Goal: Information Seeking & Learning: Learn about a topic

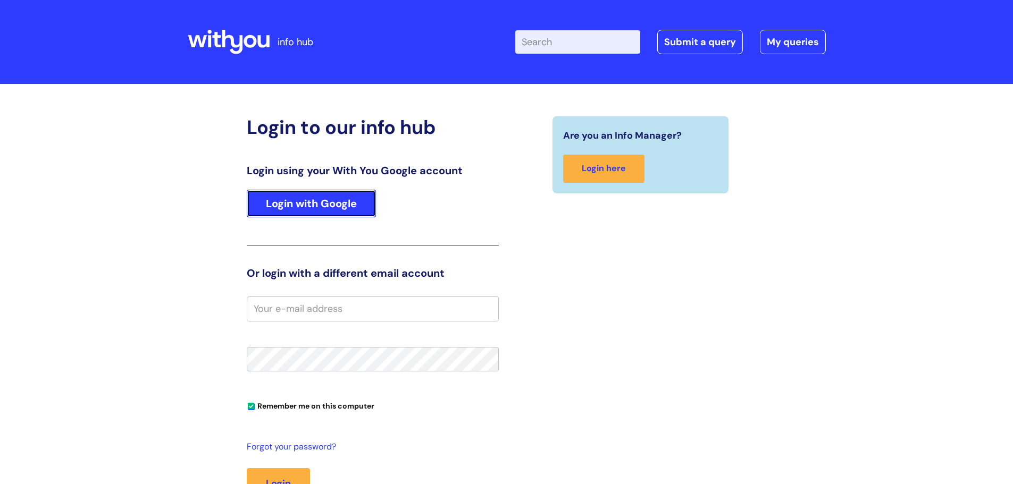
click at [324, 209] on link "Login with Google" at bounding box center [311, 204] width 129 height 28
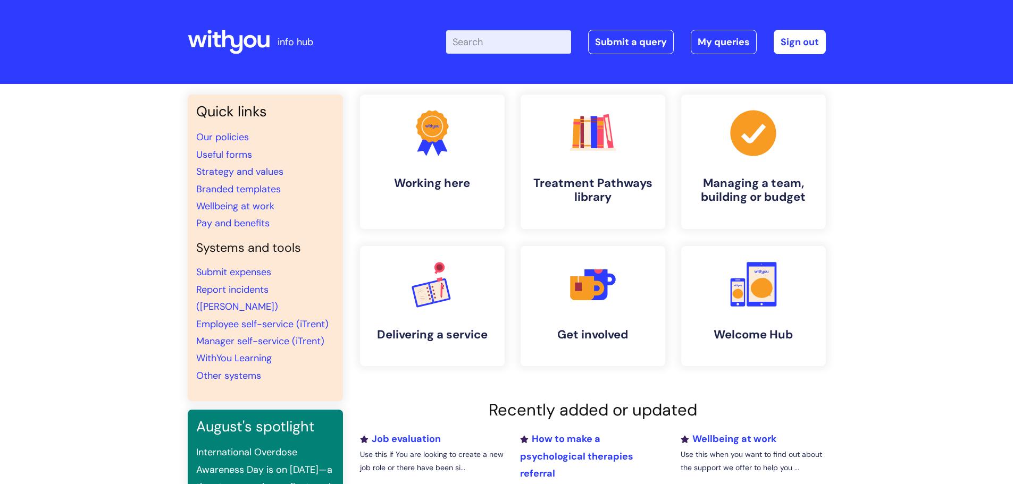
click at [484, 41] on input "Enter your search term here..." at bounding box center [508, 41] width 125 height 23
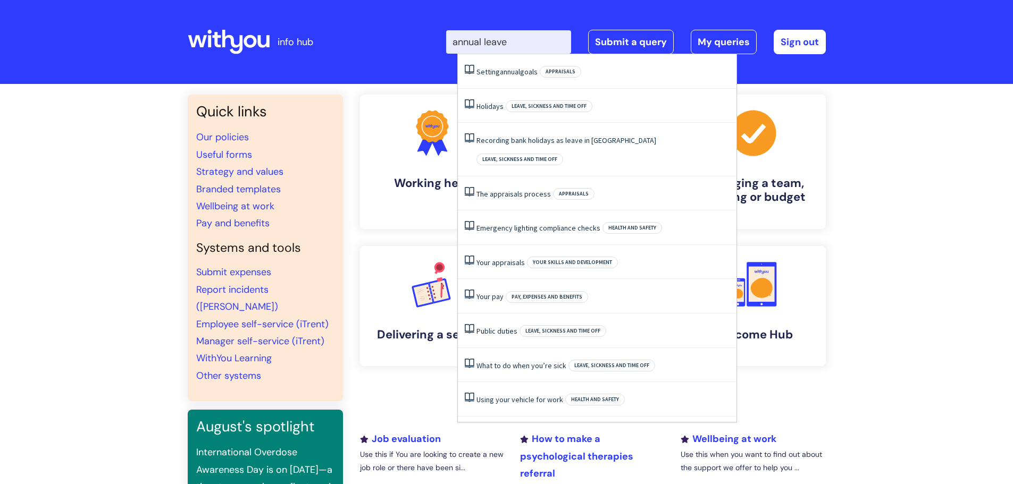
type input "annual leave"
click button "Search" at bounding box center [0, 0] width 0 height 0
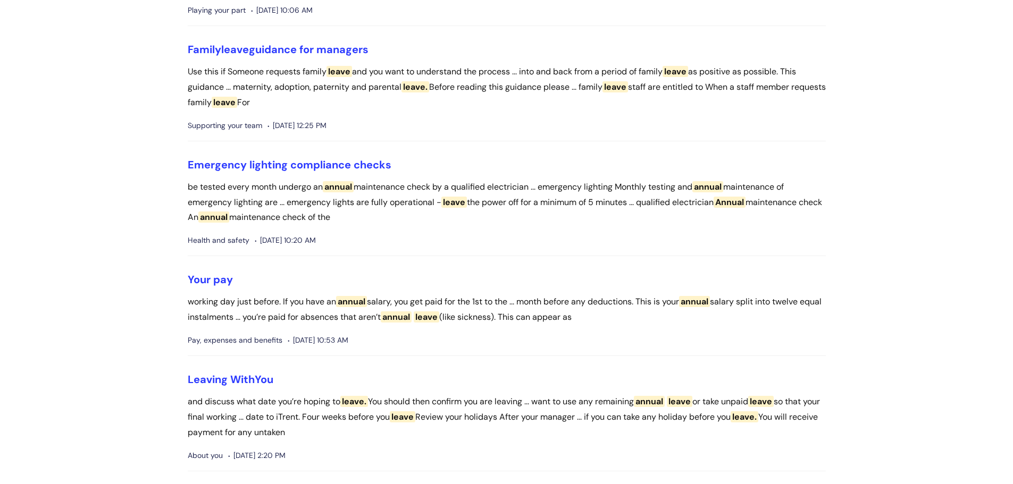
scroll to position [851, 0]
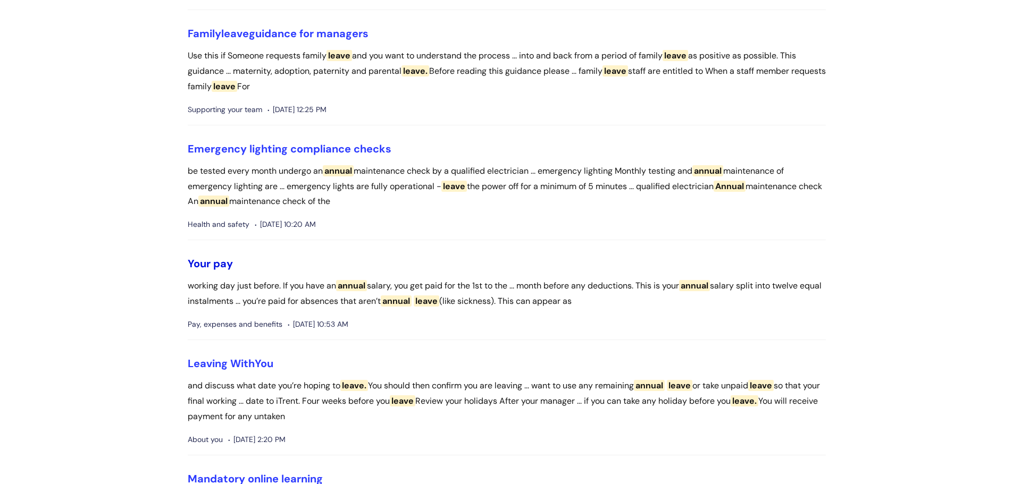
click at [214, 271] on link "Your pay" at bounding box center [210, 264] width 45 height 14
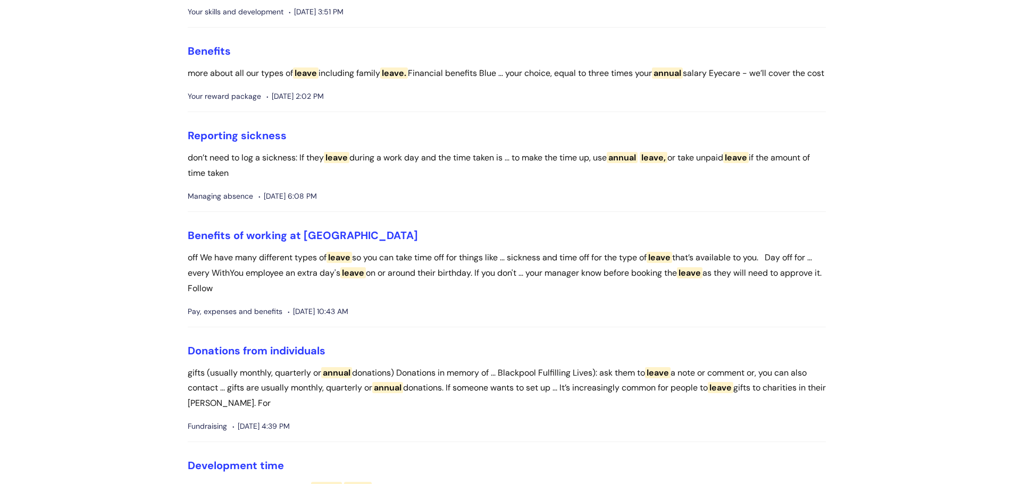
scroll to position [1435, 0]
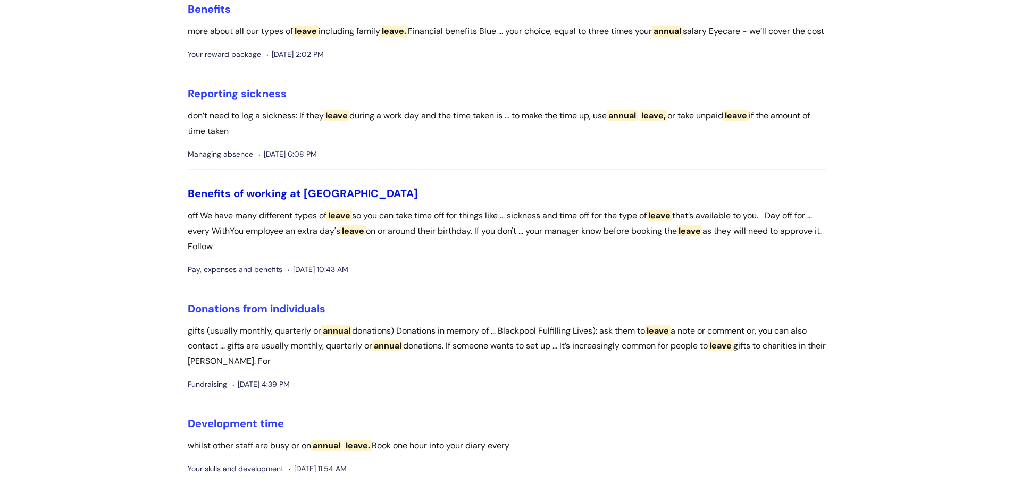
click at [247, 200] on link "Benefits of working at WithYou" at bounding box center [303, 194] width 230 height 14
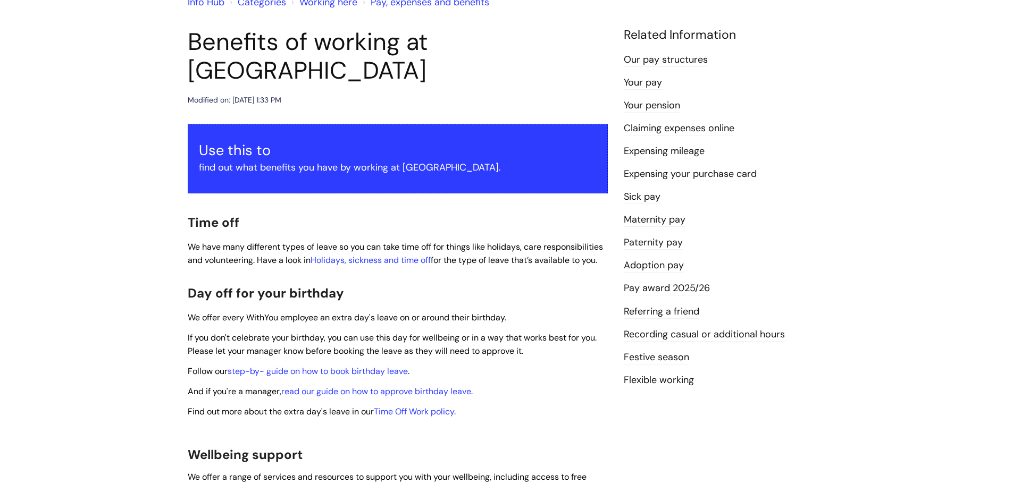
scroll to position [106, 0]
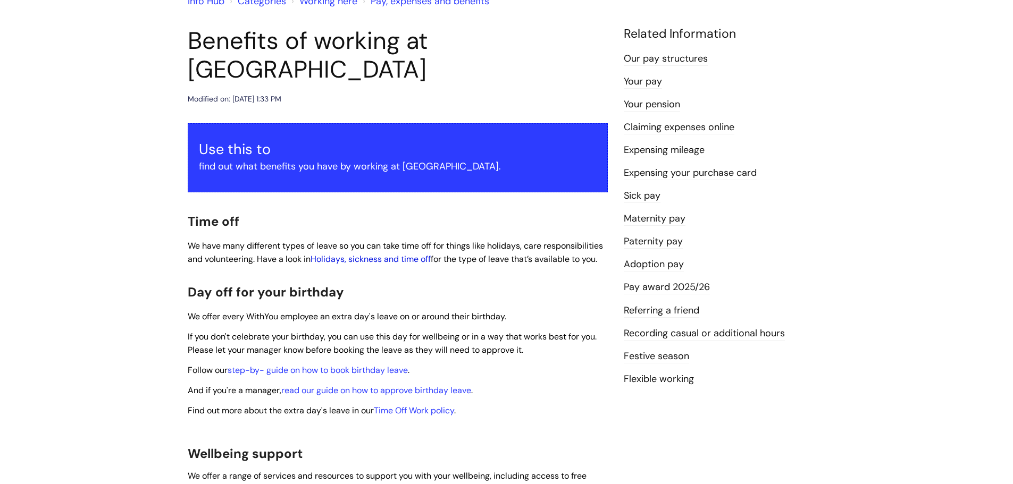
click at [399, 254] on link "Holidays, sickness and time off" at bounding box center [370, 259] width 120 height 11
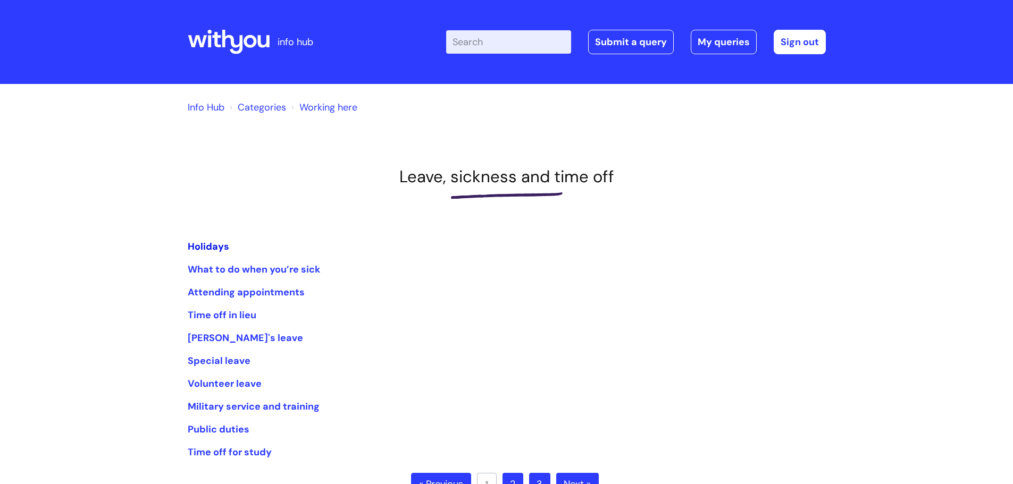
click at [213, 245] on link "Holidays" at bounding box center [208, 246] width 41 height 13
click at [252, 295] on link "Attending appointments" at bounding box center [246, 292] width 117 height 13
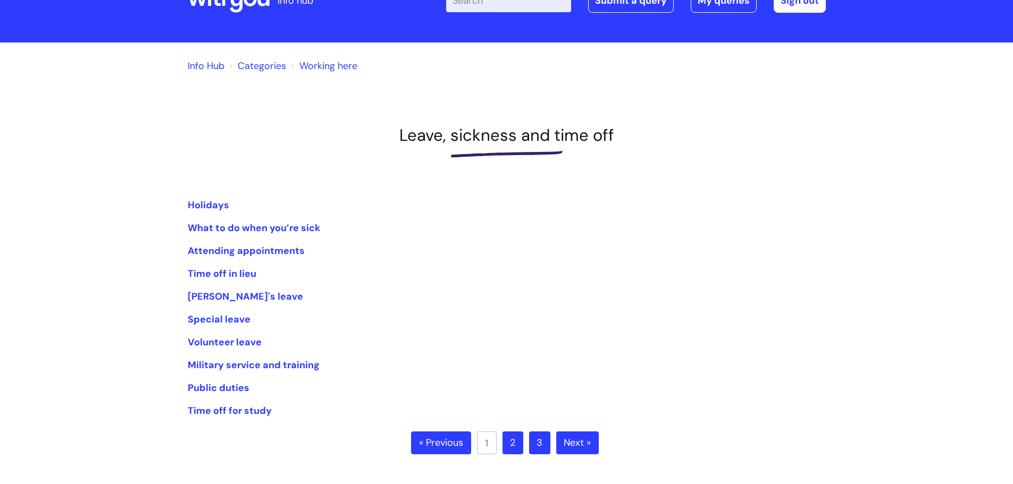
scroll to position [53, 0]
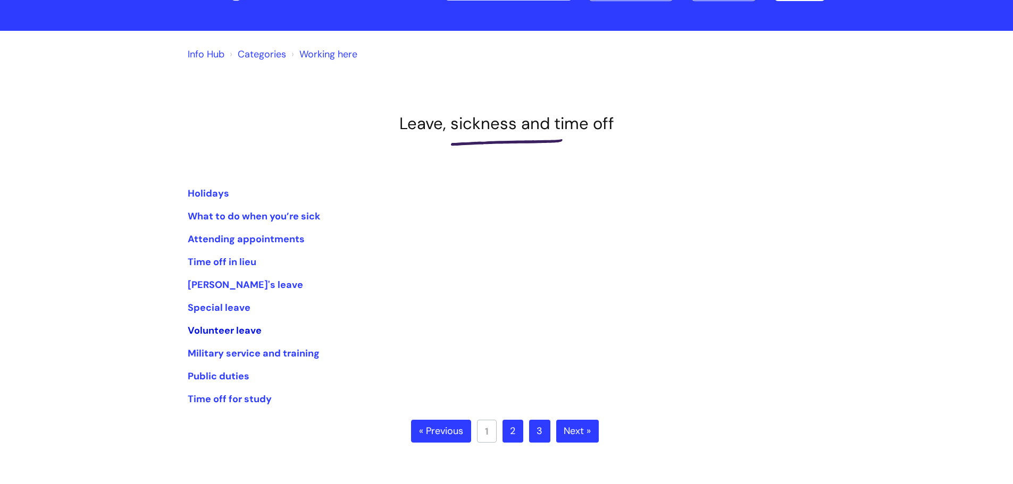
click at [223, 325] on link "Volunteer leave" at bounding box center [225, 330] width 74 height 13
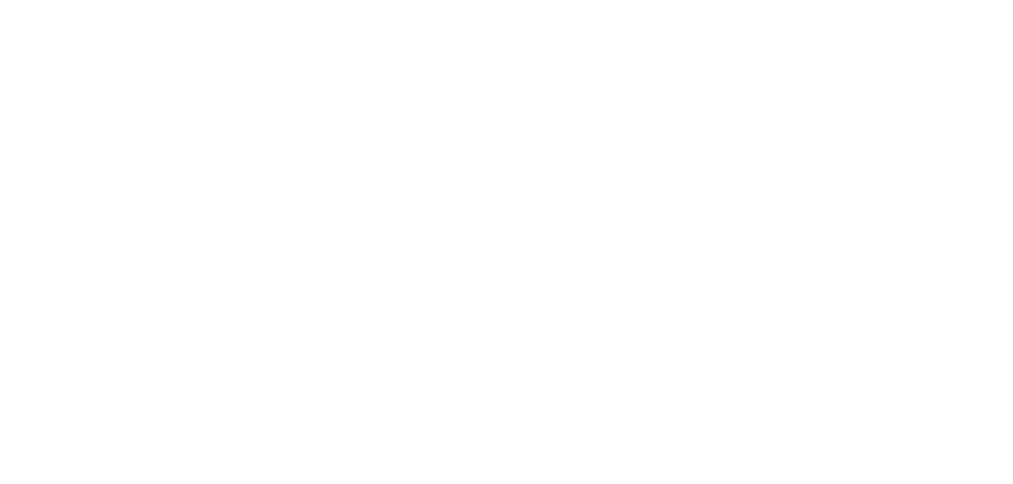
scroll to position [53, 0]
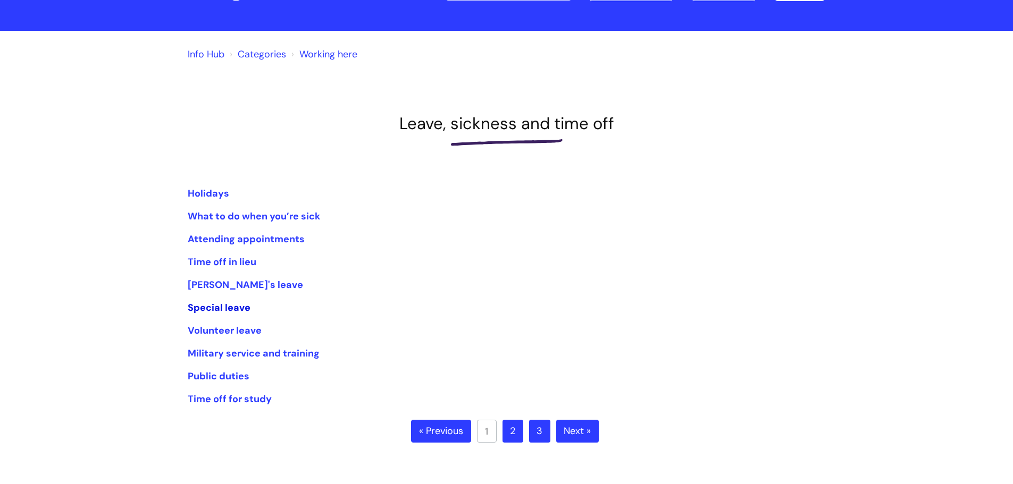
click at [226, 307] on link "Special leave" at bounding box center [219, 307] width 63 height 13
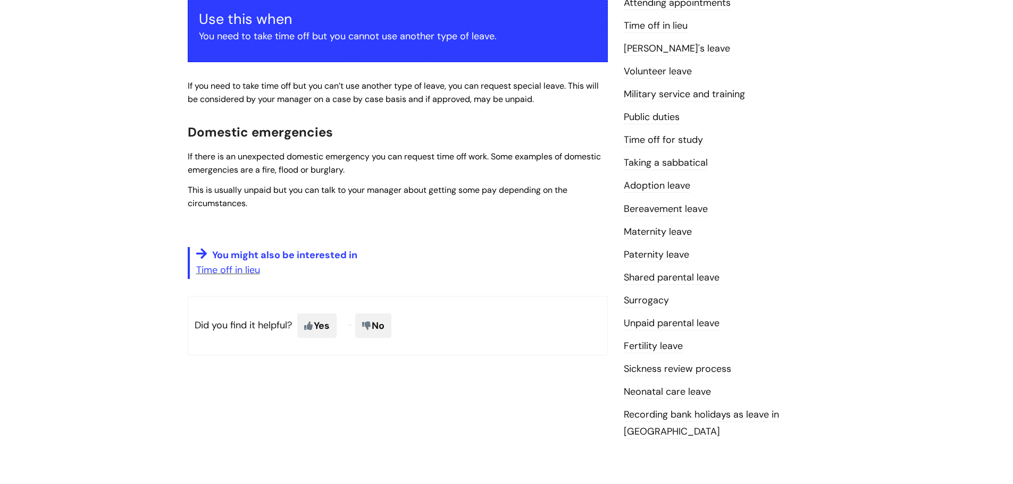
scroll to position [213, 0]
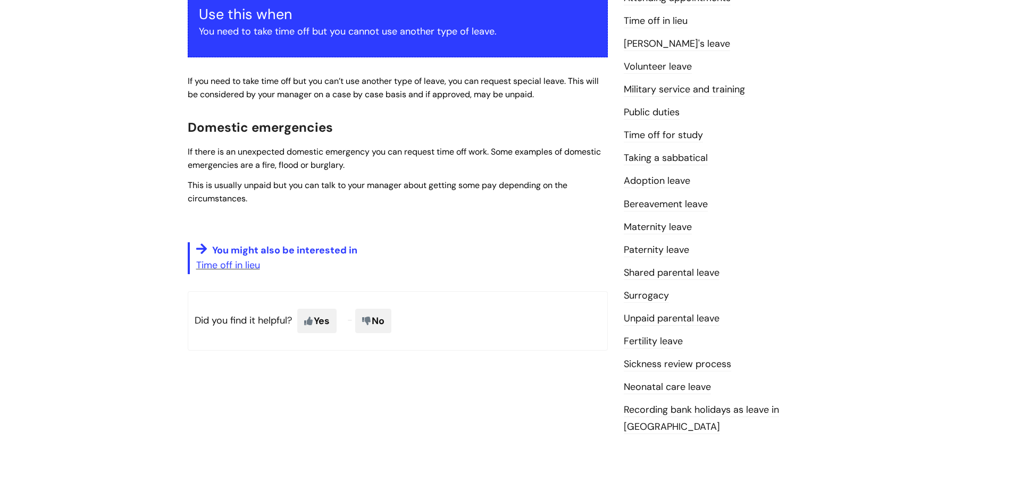
click at [677, 205] on link "Bereavement leave" at bounding box center [666, 205] width 84 height 14
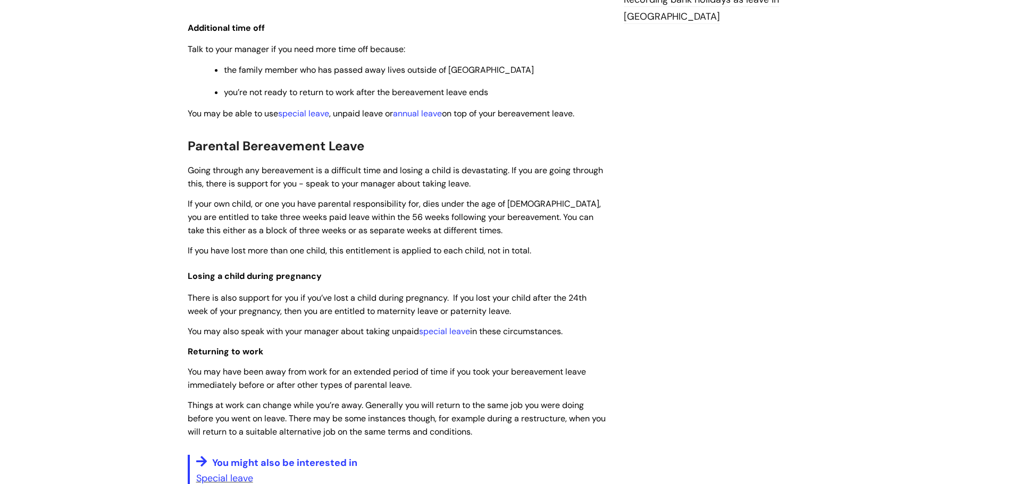
scroll to position [638, 0]
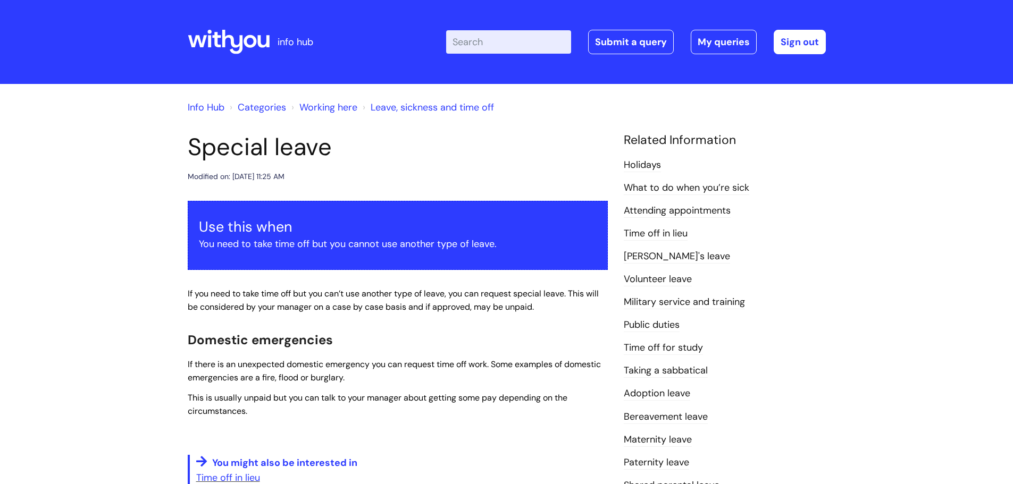
scroll to position [213, 0]
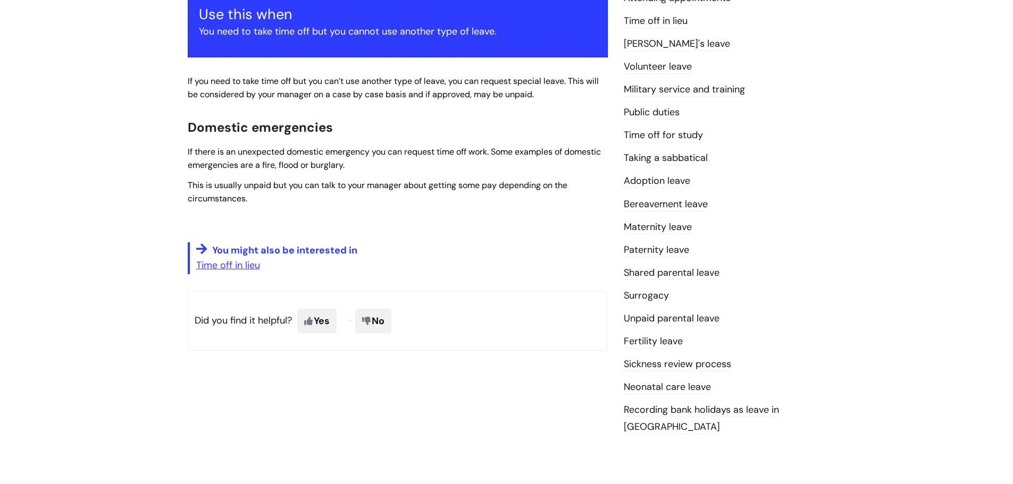
click at [706, 389] on link "Neonatal care leave" at bounding box center [667, 388] width 87 height 14
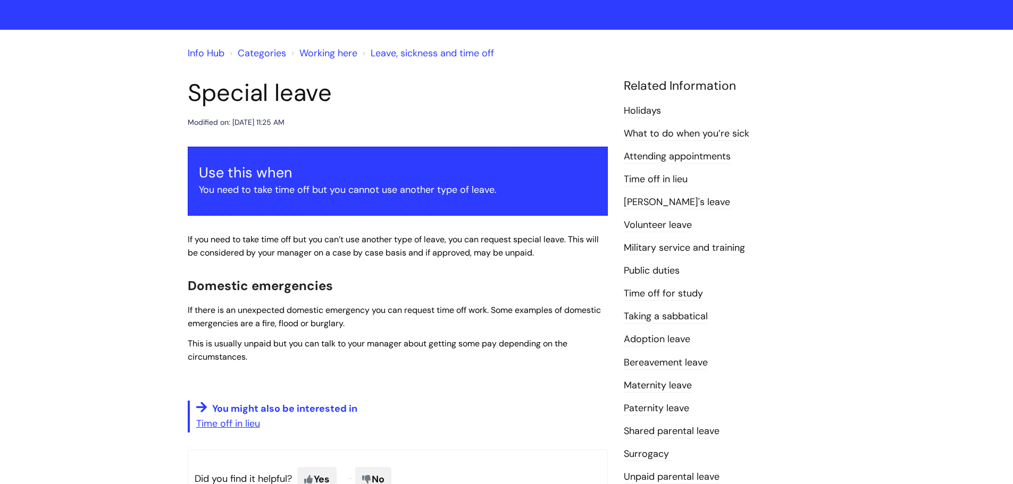
scroll to position [53, 0]
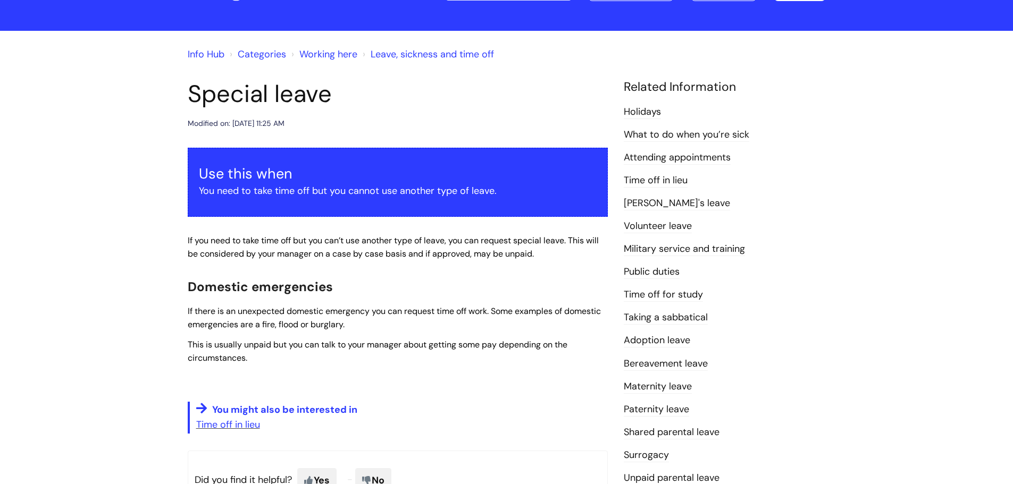
click at [666, 177] on link "Time off in lieu" at bounding box center [656, 181] width 64 height 14
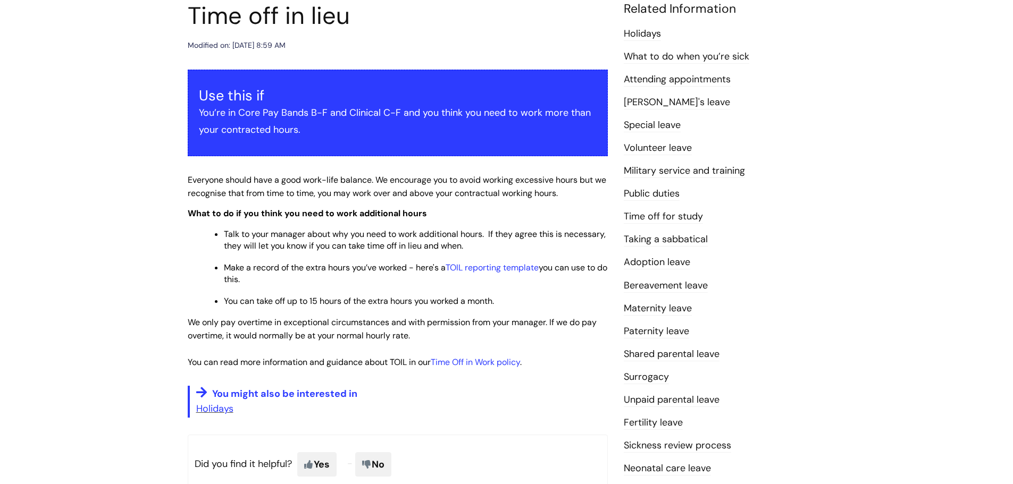
scroll to position [159, 0]
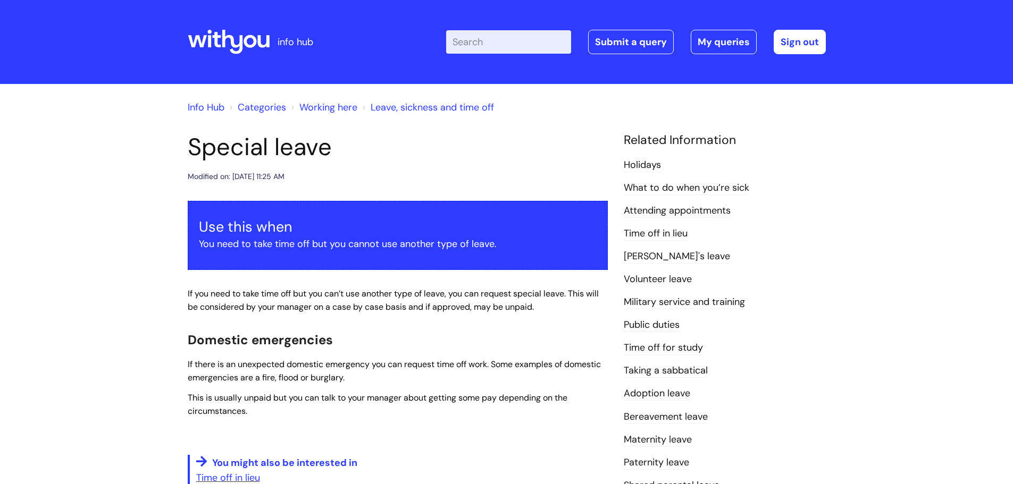
scroll to position [53, 0]
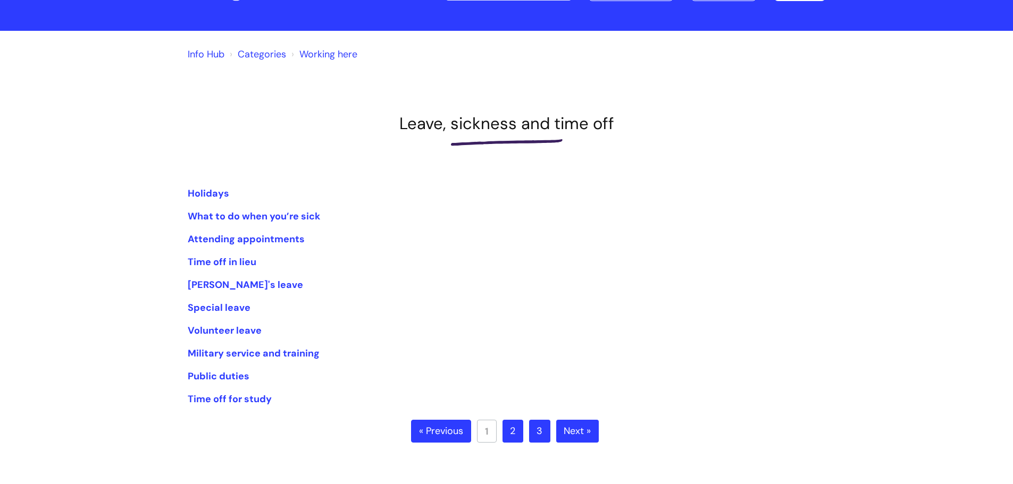
scroll to position [53, 0]
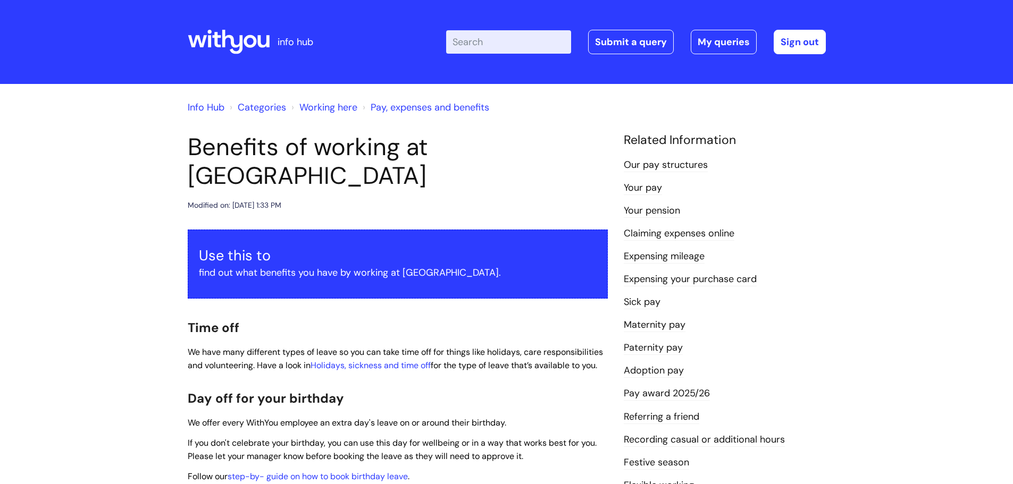
scroll to position [106, 0]
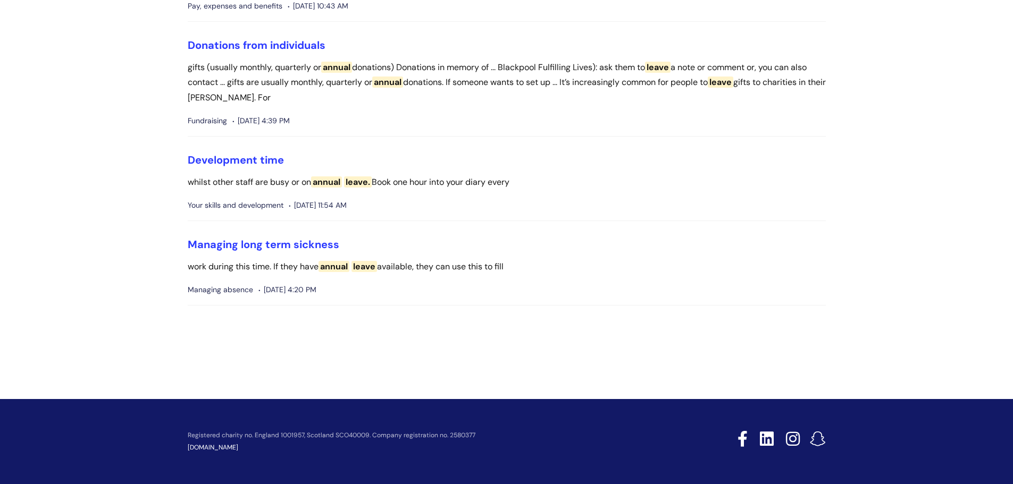
scroll to position [1701, 0]
click at [227, 166] on link "Development time" at bounding box center [236, 160] width 96 height 14
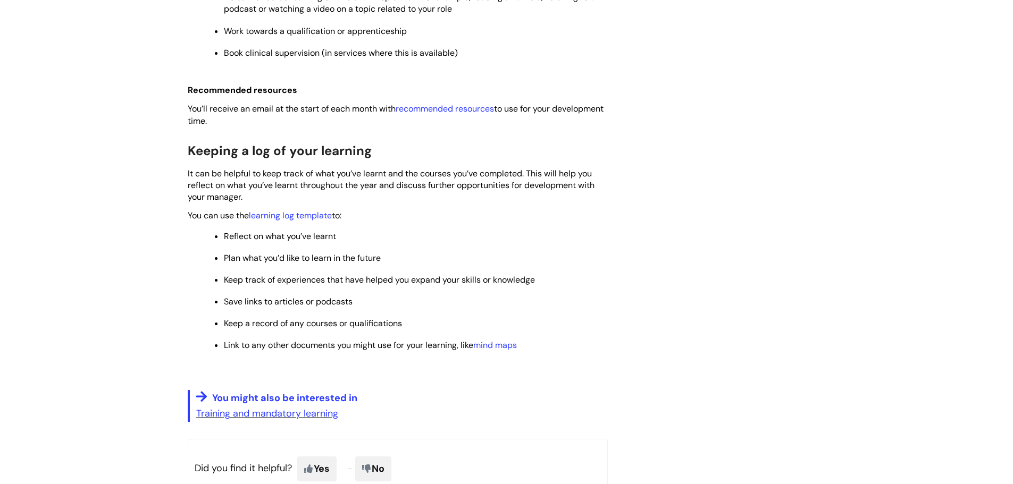
scroll to position [744, 0]
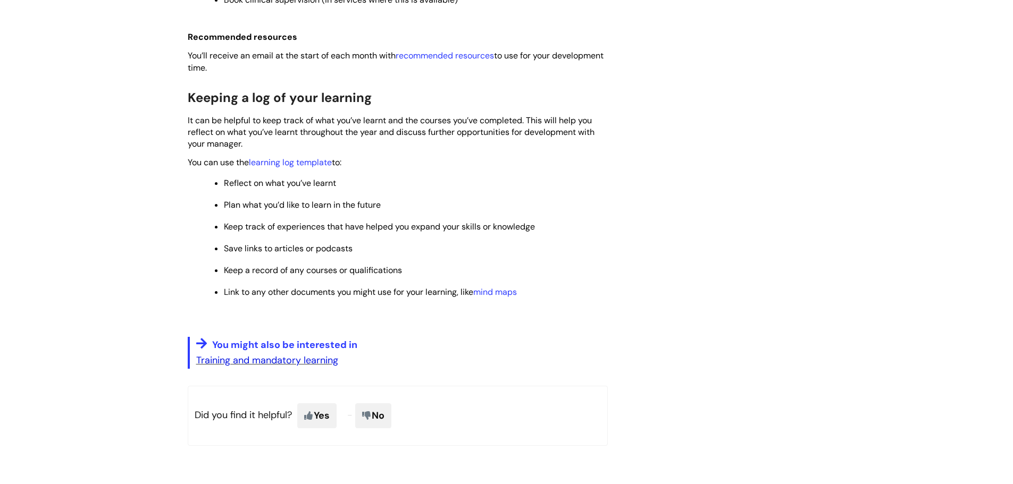
click at [281, 358] on link "Training and mandatory learning" at bounding box center [267, 360] width 142 height 13
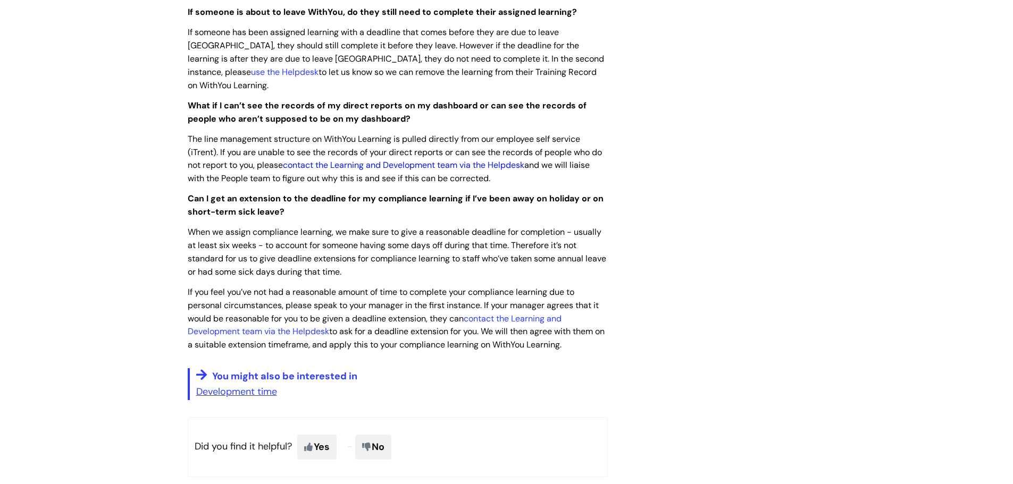
scroll to position [1223, 0]
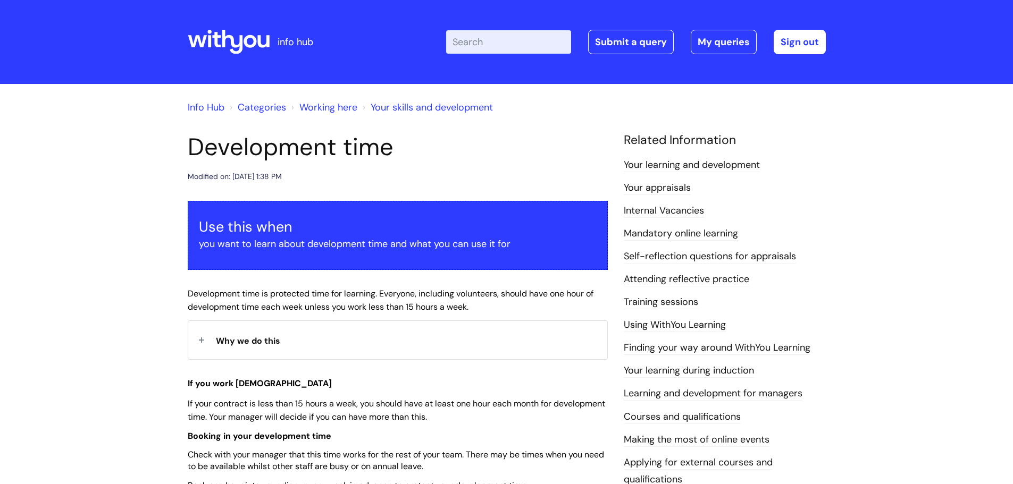
click at [326, 105] on link "Working here" at bounding box center [328, 107] width 58 height 13
